Goal: Task Accomplishment & Management: Manage account settings

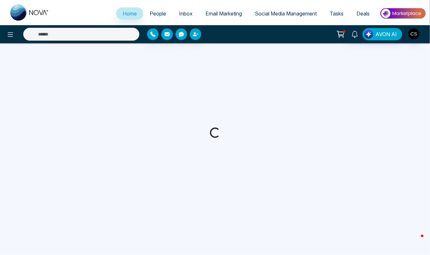
select select "*"
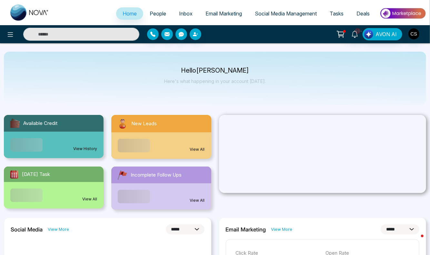
click at [159, 12] on span "People" at bounding box center [158, 13] width 16 height 6
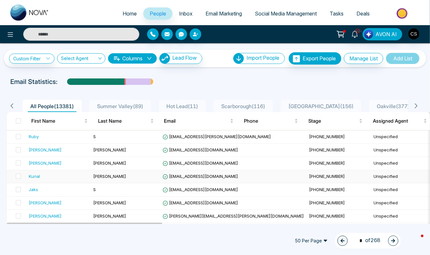
click at [36, 174] on div "Kunal" at bounding box center [34, 176] width 11 height 6
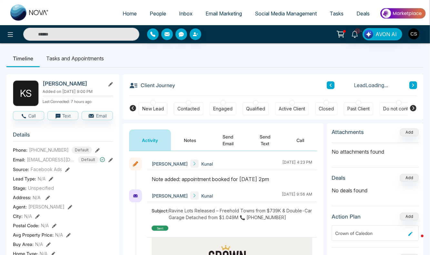
click at [189, 106] on div "Contacted" at bounding box center [188, 109] width 22 height 6
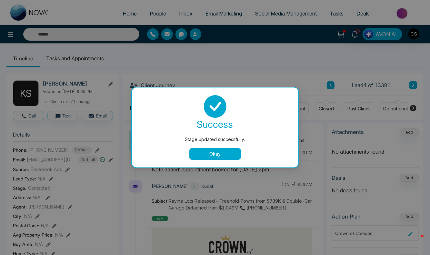
click at [221, 153] on button "Okay" at bounding box center [215, 154] width 52 height 12
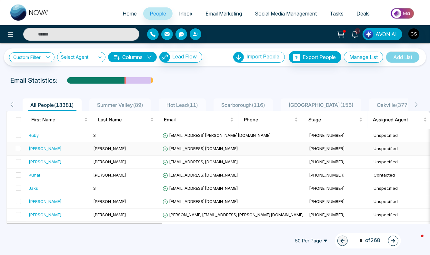
click at [105, 150] on span "[PERSON_NAME]" at bounding box center [109, 148] width 33 height 5
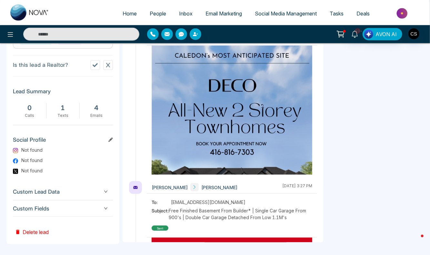
click at [77, 212] on div "Custom Fields" at bounding box center [63, 208] width 100 height 16
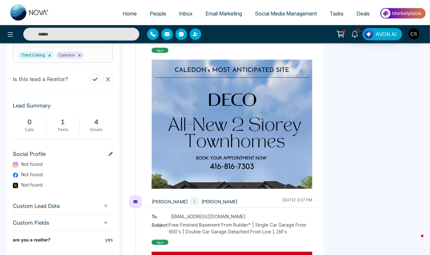
click at [95, 80] on icon at bounding box center [95, 79] width 5 height 5
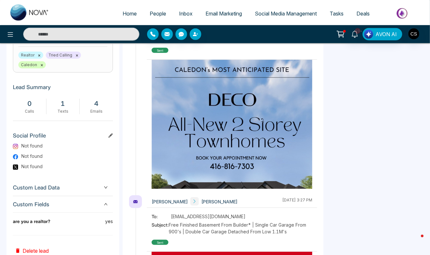
click at [49, 55] on div "Realtor status updated successfully. success Realtor status updated successfull…" at bounding box center [215, 127] width 430 height 255
click at [41, 62] on button "×" at bounding box center [41, 65] width 3 height 6
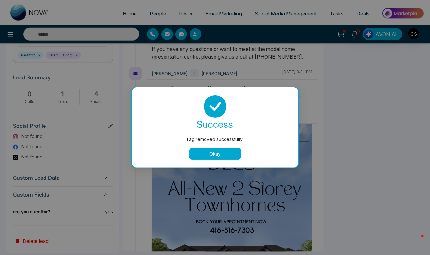
click at [196, 155] on button "Okay" at bounding box center [215, 154] width 52 height 12
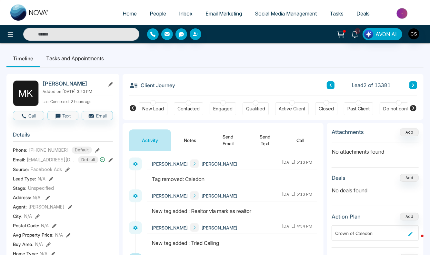
click at [332, 87] on icon at bounding box center [330, 85] width 3 height 4
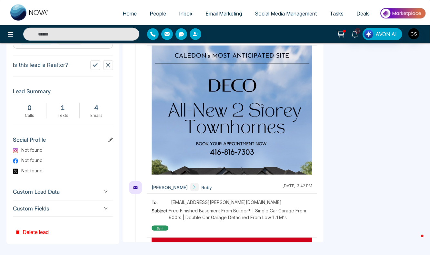
click at [90, 205] on span "Custom Fields" at bounding box center [63, 208] width 100 height 9
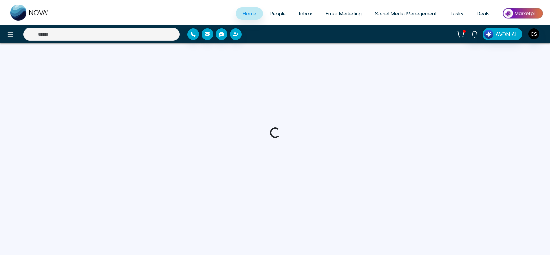
select select "*"
